Goal: Contribute content: Contribute content

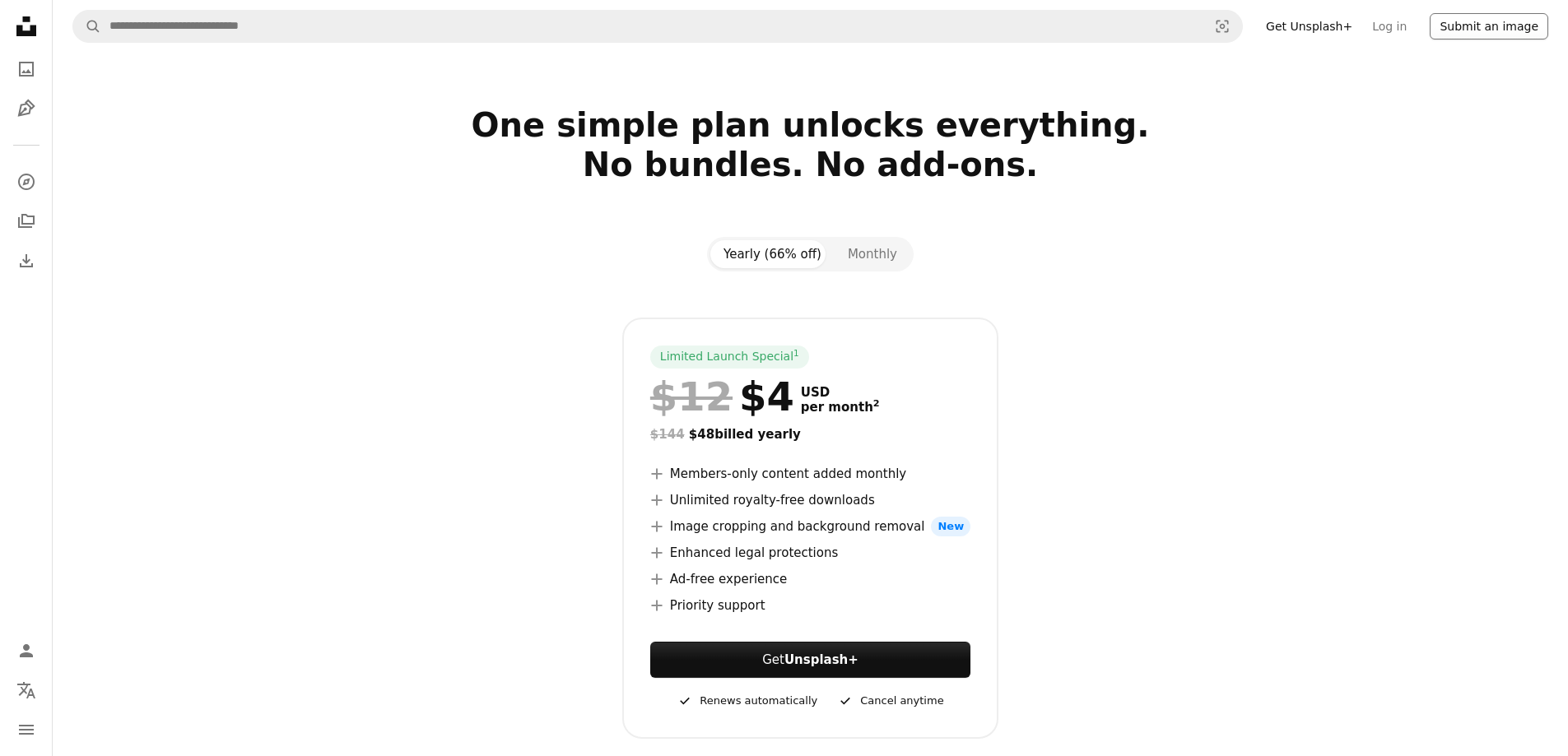
click at [1475, 28] on button "Submit an image" at bounding box center [1489, 26] width 118 height 27
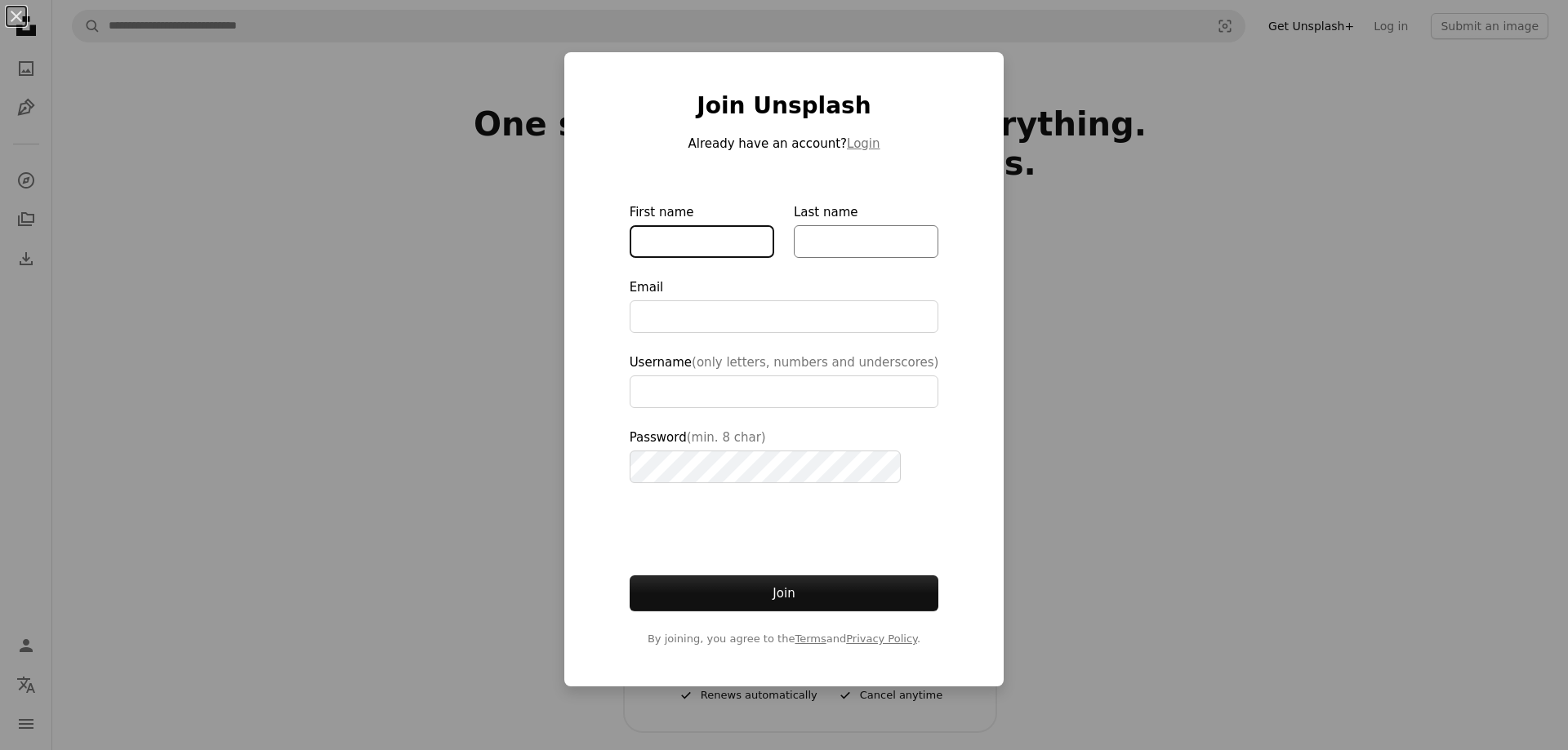
drag, startPoint x: 687, startPoint y: 228, endPoint x: 813, endPoint y: 252, distance: 128.3
click at [687, 228] on input "First name" at bounding box center [702, 241] width 145 height 33
click at [1354, 330] on div "An X shape Join Unsplash Already have an account? Login First name Last name Em…" at bounding box center [784, 375] width 1568 height 750
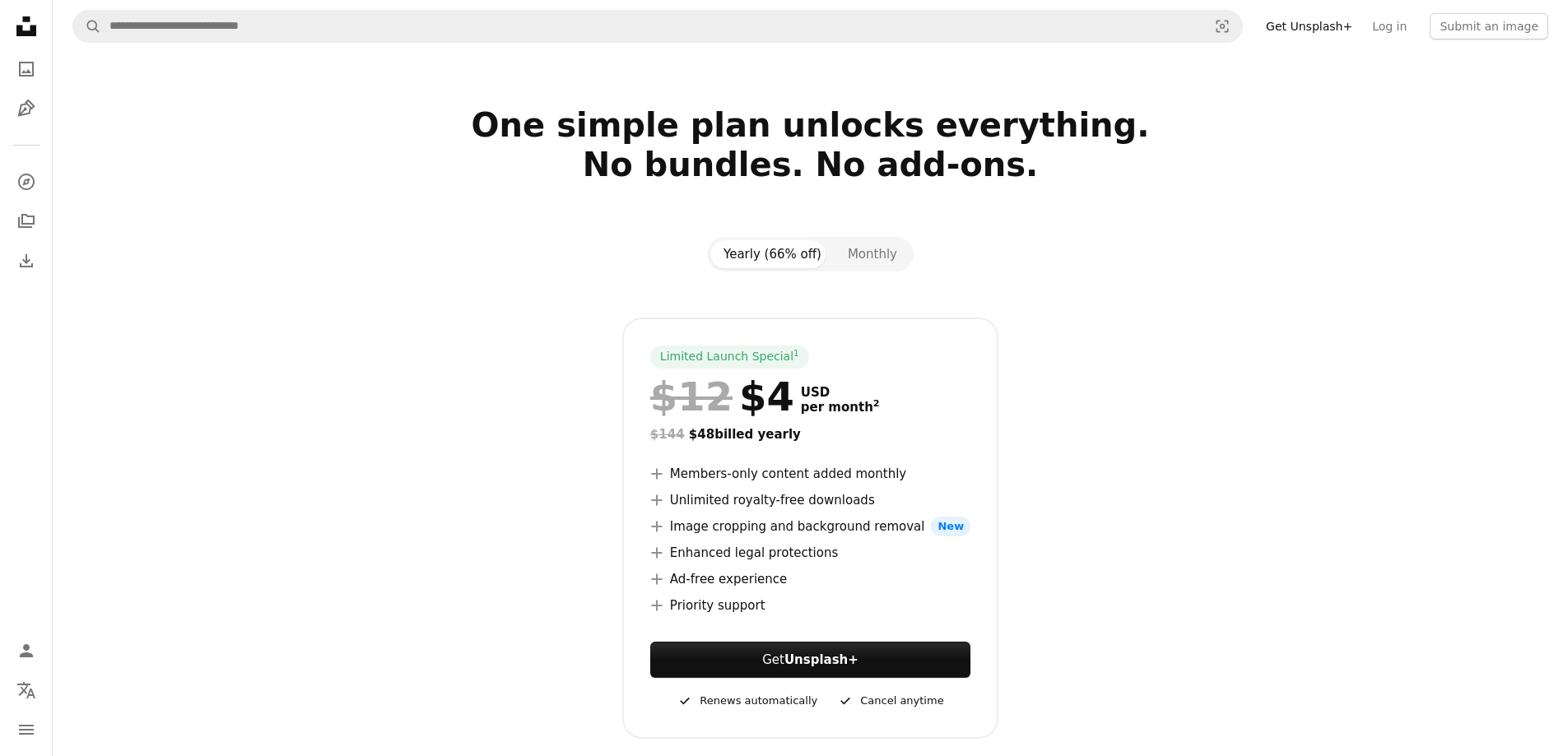
click at [12, 25] on icon "Unsplash logo Unsplash Home" at bounding box center [26, 26] width 33 height 33
